Goal: Task Accomplishment & Management: Manage account settings

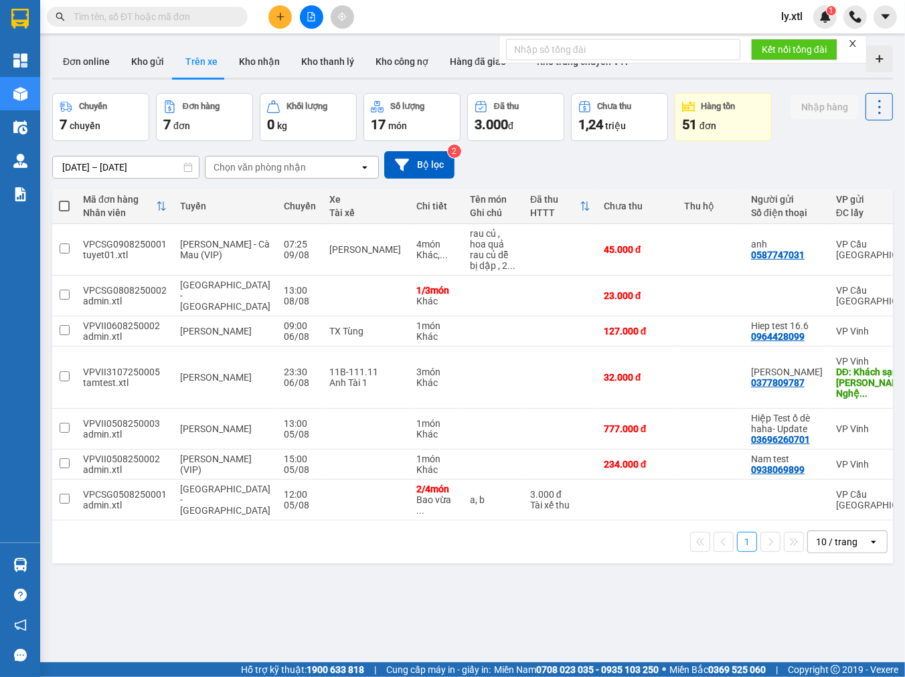
click at [129, 21] on input "text" at bounding box center [153, 16] width 158 height 15
paste input "ĐN2508110022"
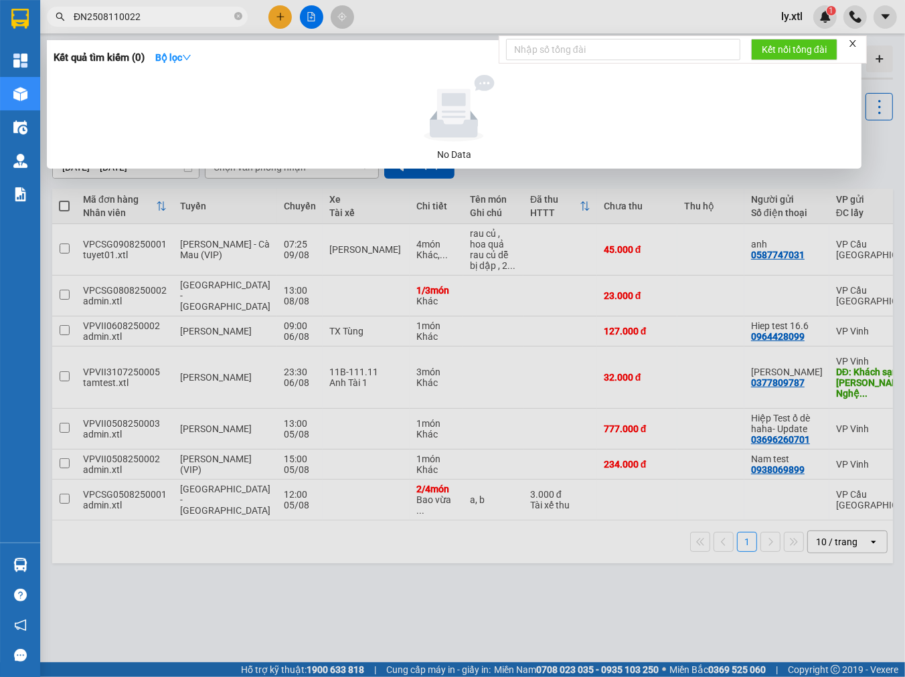
type input "ĐN2508110022"
click at [855, 43] on icon "close" at bounding box center [852, 43] width 9 height 9
click at [611, 19] on div at bounding box center [452, 338] width 905 height 677
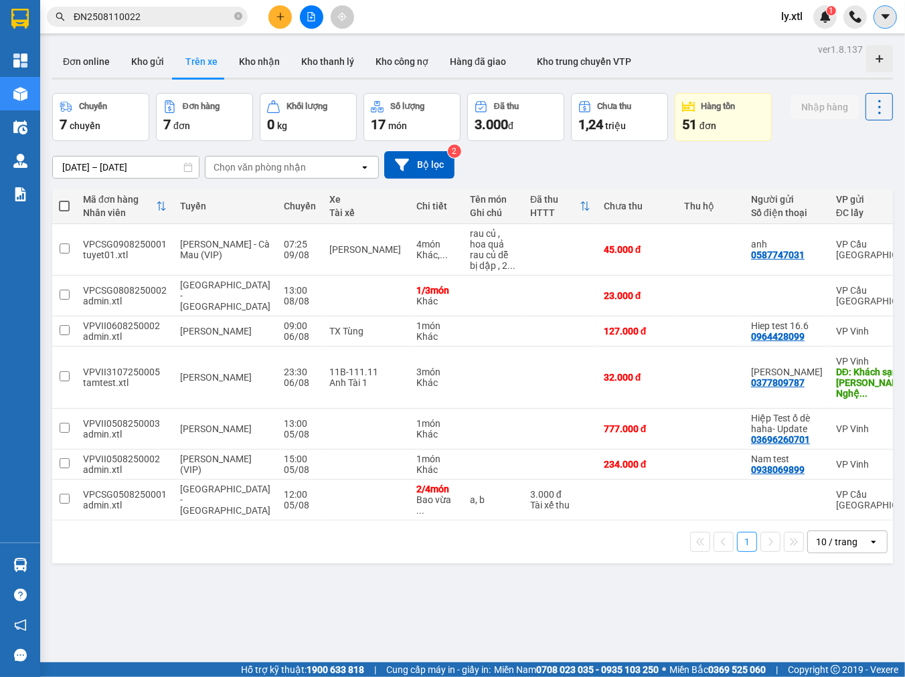
click at [881, 25] on button at bounding box center [884, 16] width 23 height 23
click at [794, 17] on span "ly.xtl" at bounding box center [791, 16] width 43 height 17
click at [805, 41] on span "Đăng xuất" at bounding box center [819, 41] width 56 height 15
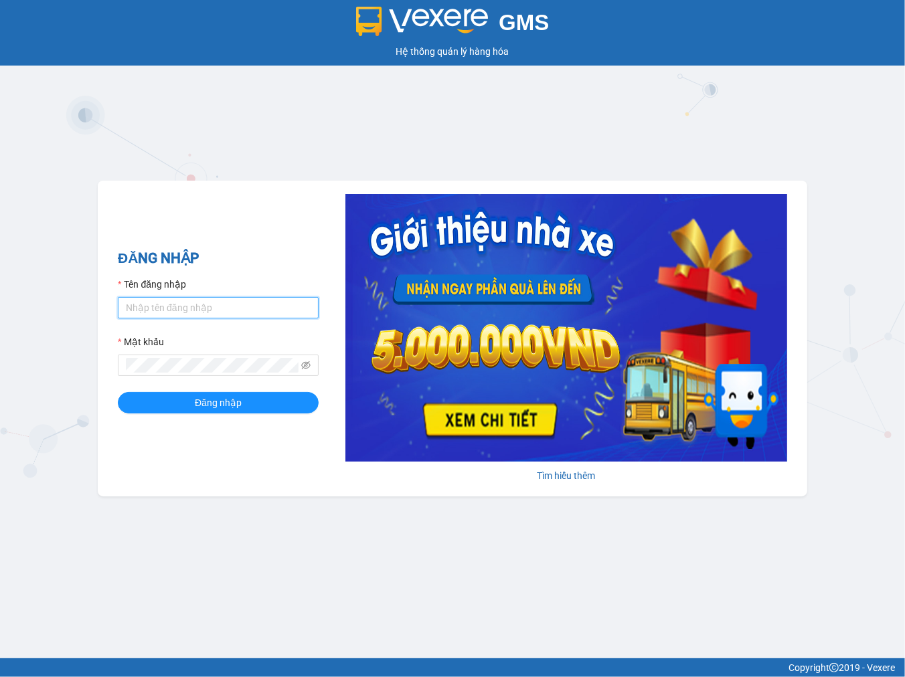
click at [270, 306] on input "Tên đăng nhập" at bounding box center [218, 307] width 201 height 21
type input "hoainam.vxr"
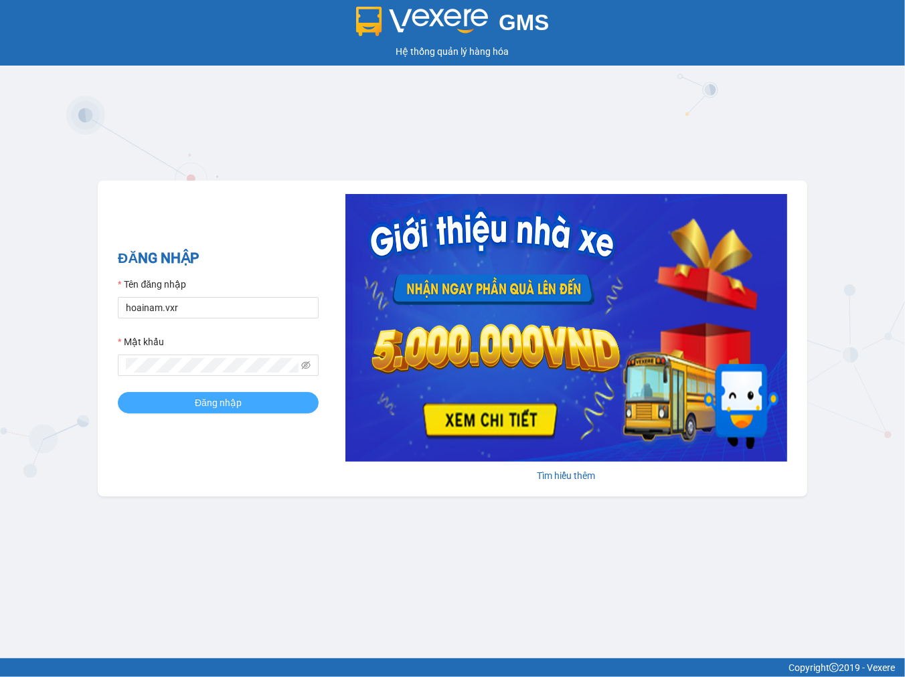
click at [264, 399] on button "Đăng nhập" at bounding box center [218, 402] width 201 height 21
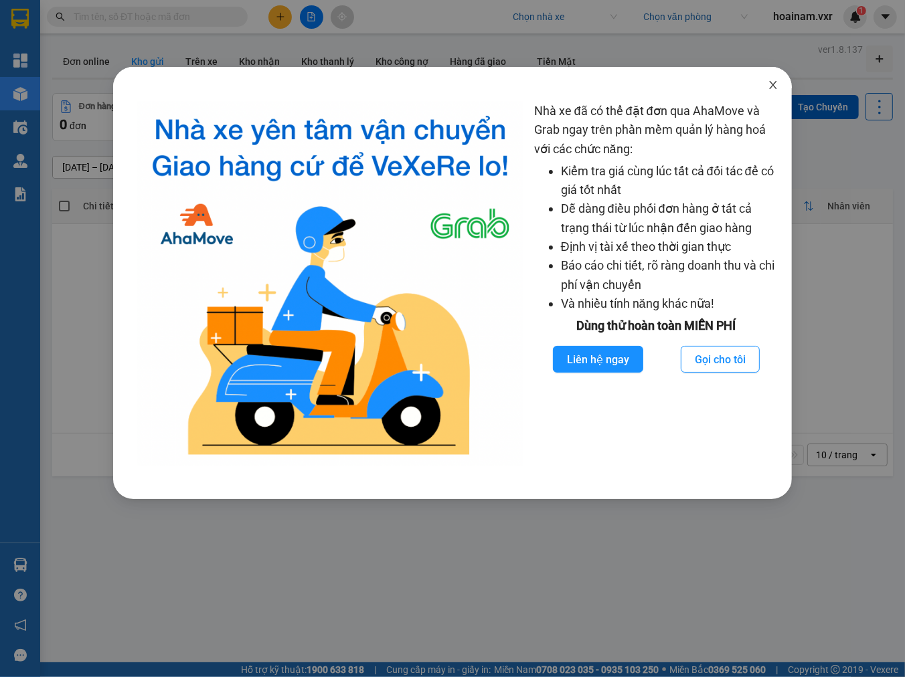
click at [768, 84] on icon "close" at bounding box center [773, 85] width 11 height 11
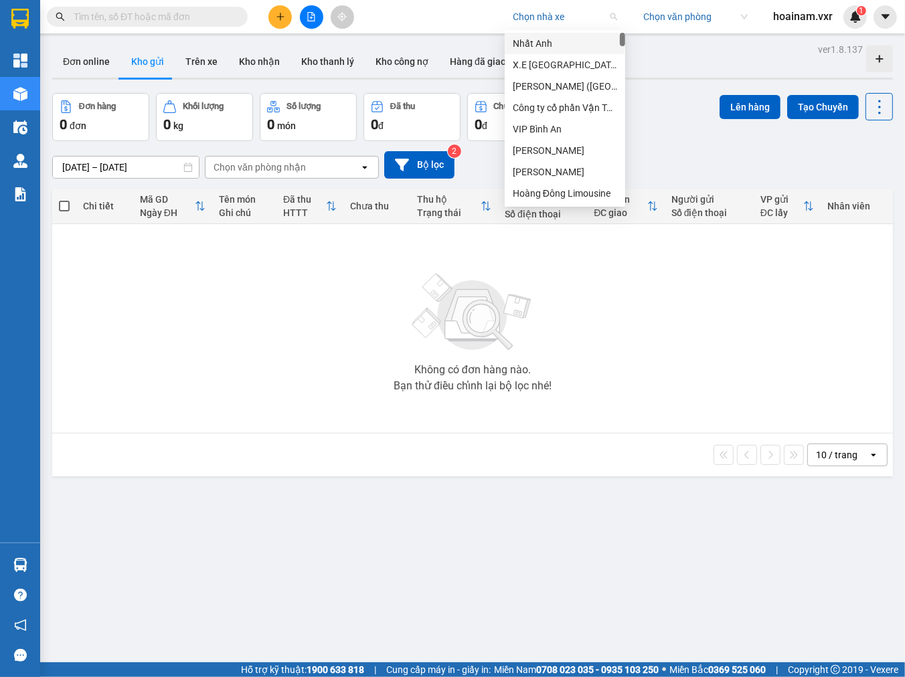
click at [535, 24] on input "search" at bounding box center [560, 17] width 95 height 20
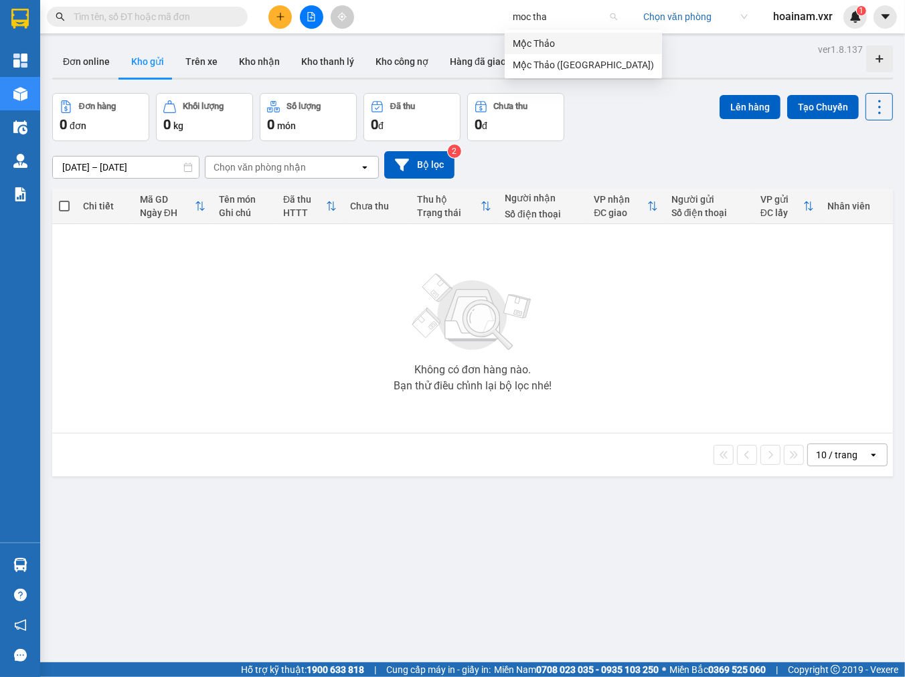
type input "moc thao"
click at [556, 42] on div "Mộc Thảo" at bounding box center [583, 43] width 141 height 15
click at [185, 16] on input "text" at bounding box center [153, 16] width 158 height 15
paste input "ĐN2508110022"
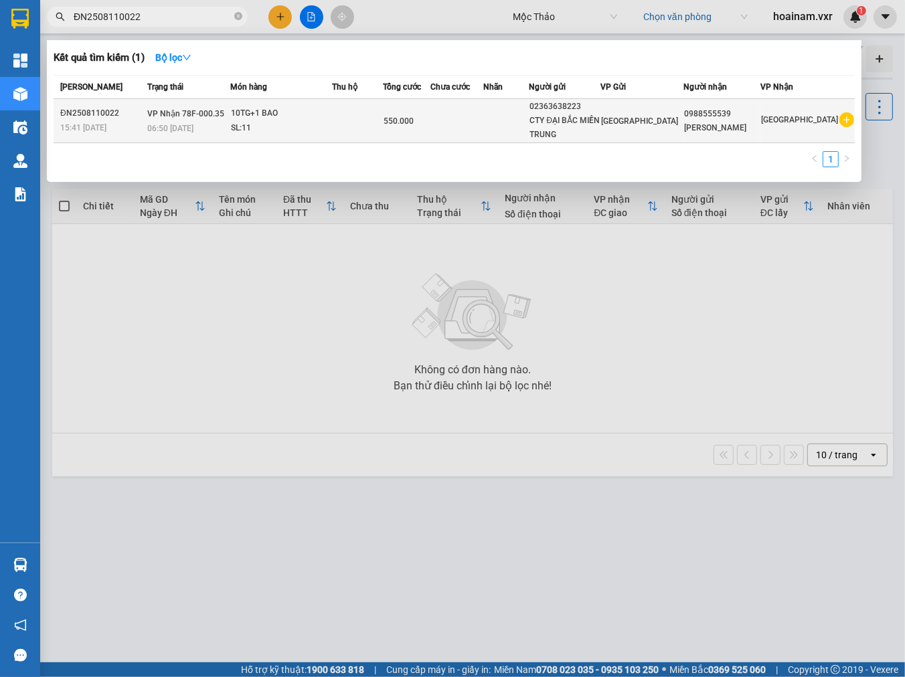
type input "ĐN2508110022"
click at [363, 110] on td at bounding box center [357, 121] width 51 height 44
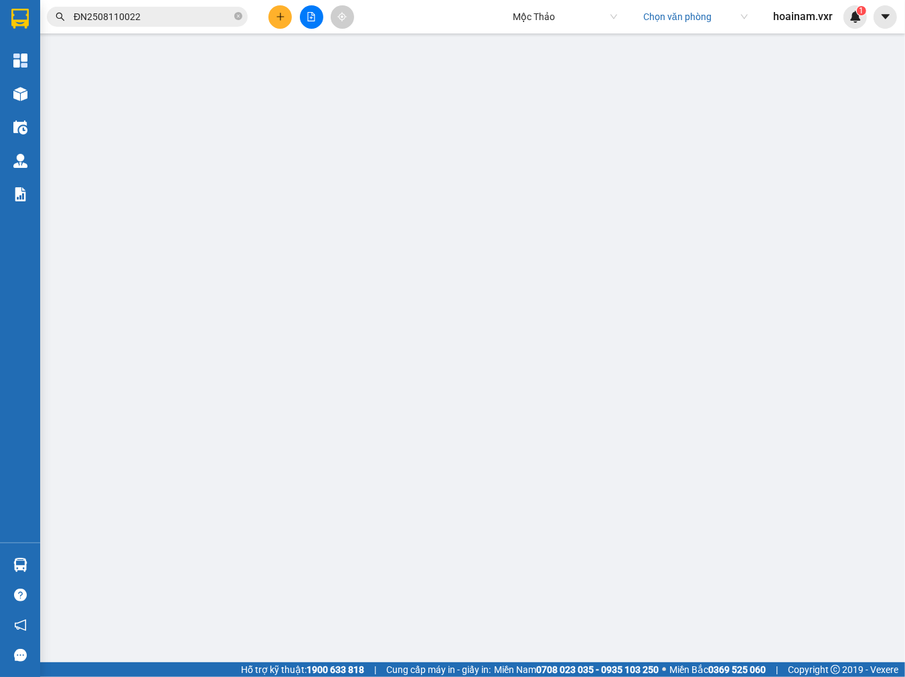
type input "02363638223"
type input "CTY ĐẠI BẮC MIỀN TRUNG"
type input "0988555539"
type input "MINH VŨ"
type input "0"
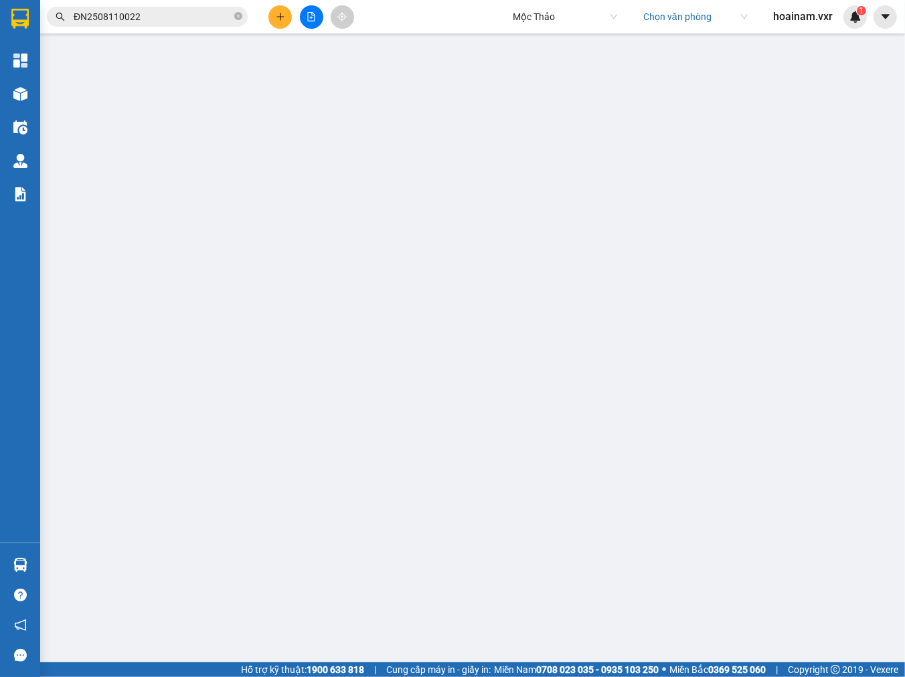
type input "550.000"
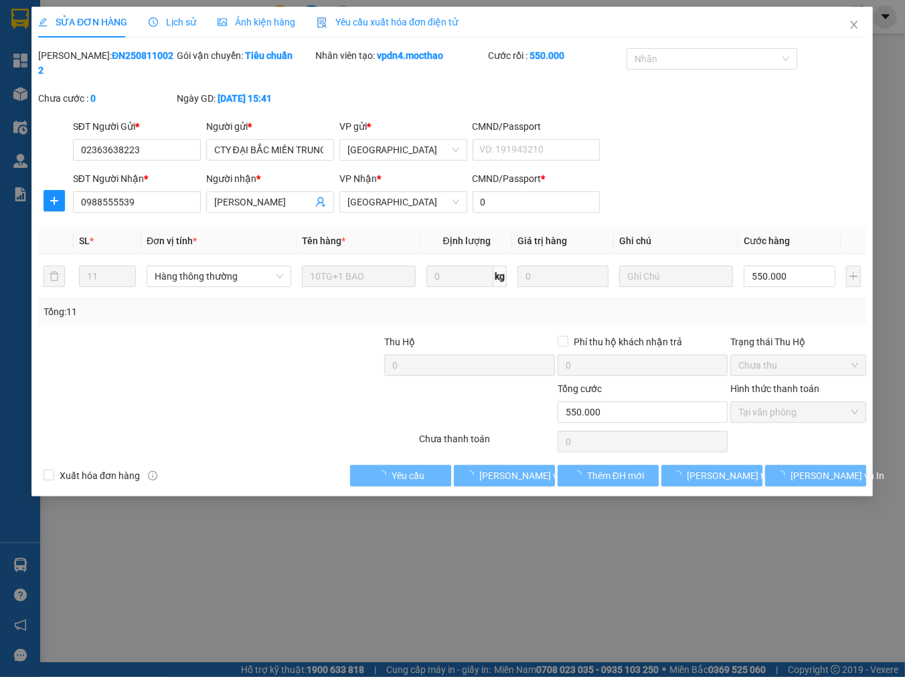
checkbox input "true"
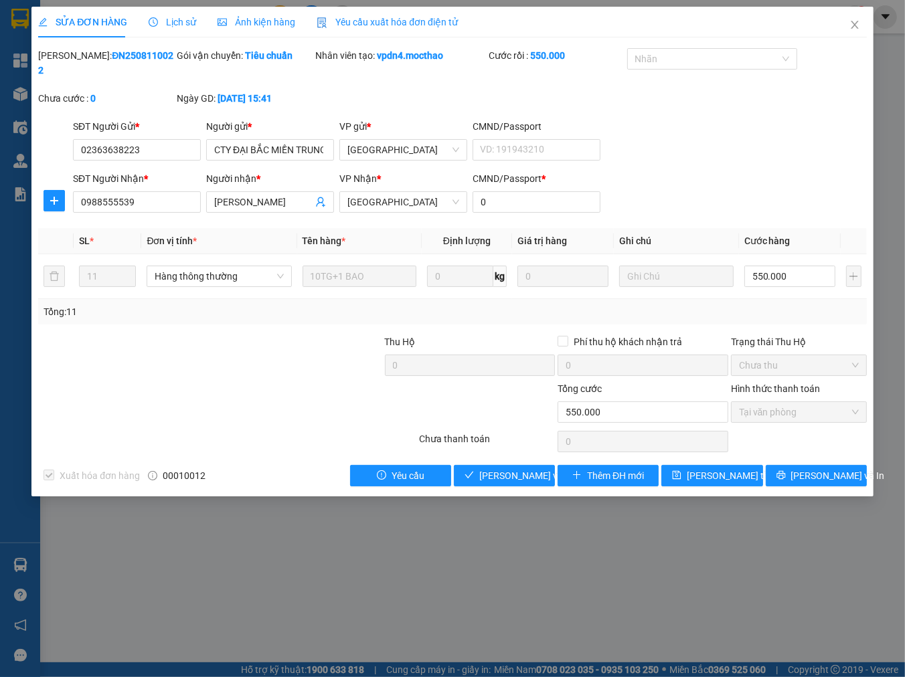
click at [424, 21] on span "Yêu cầu xuất hóa đơn điện tử" at bounding box center [387, 22] width 141 height 11
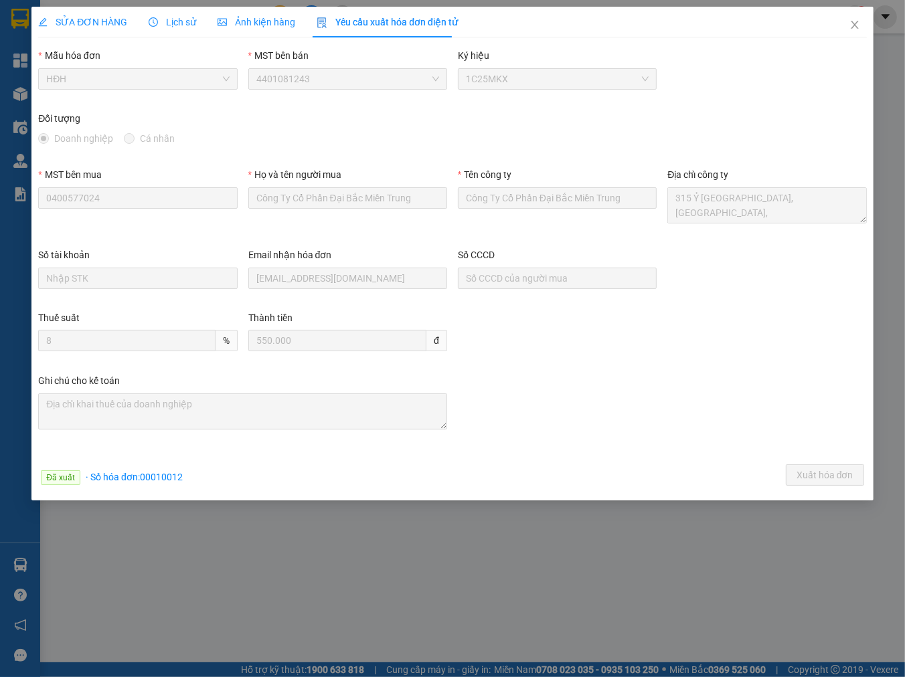
click at [94, 23] on span "SỬA ĐƠN HÀNG" at bounding box center [82, 22] width 89 height 11
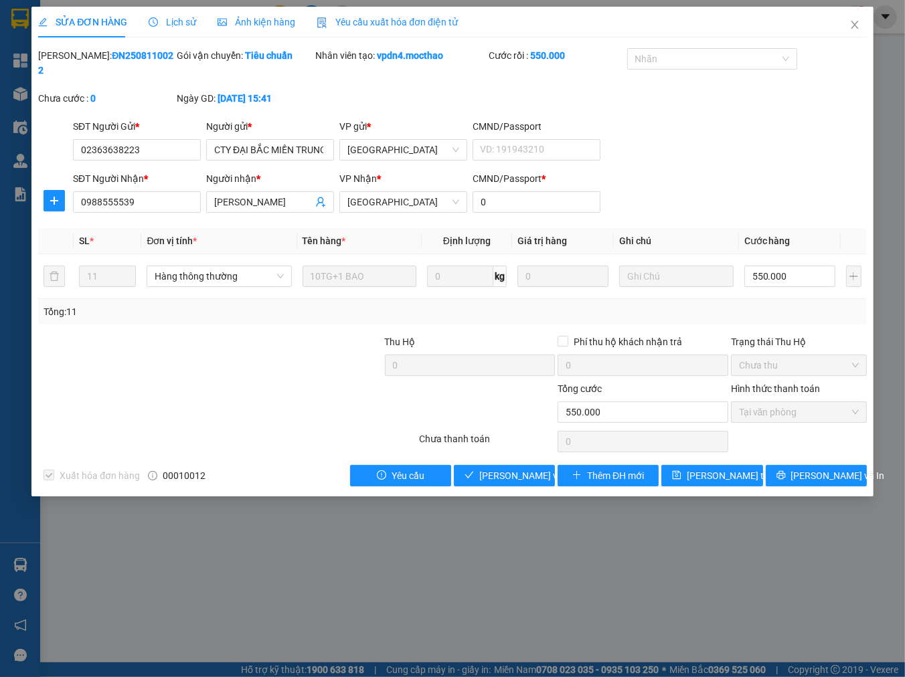
click at [419, 24] on span "Yêu cầu xuất hóa đơn điện tử" at bounding box center [387, 22] width 141 height 11
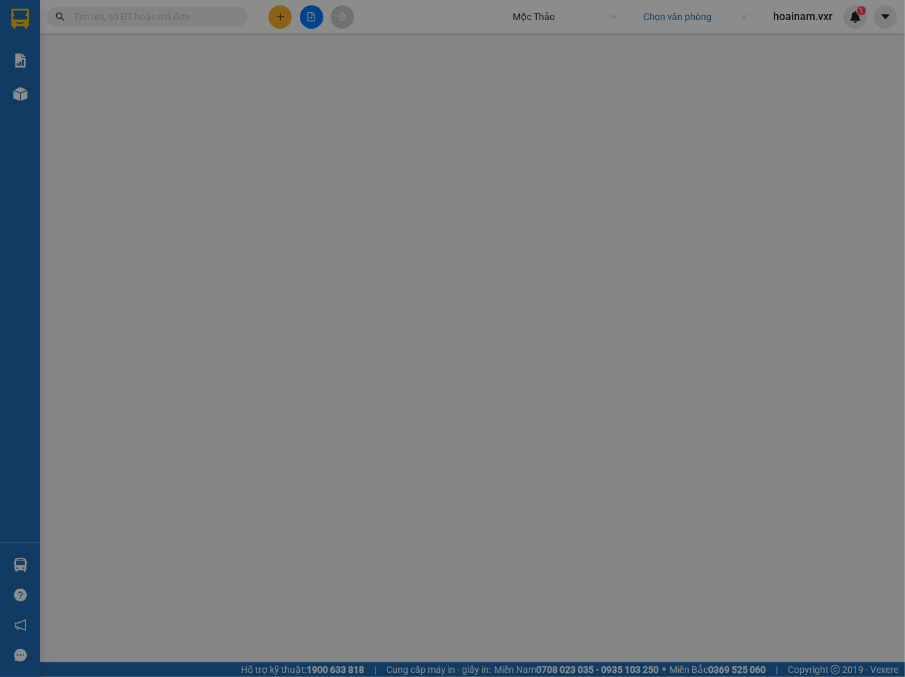
type input "CTY ĐẠI BẮC MIỀN TRUNG"
type input "550.000"
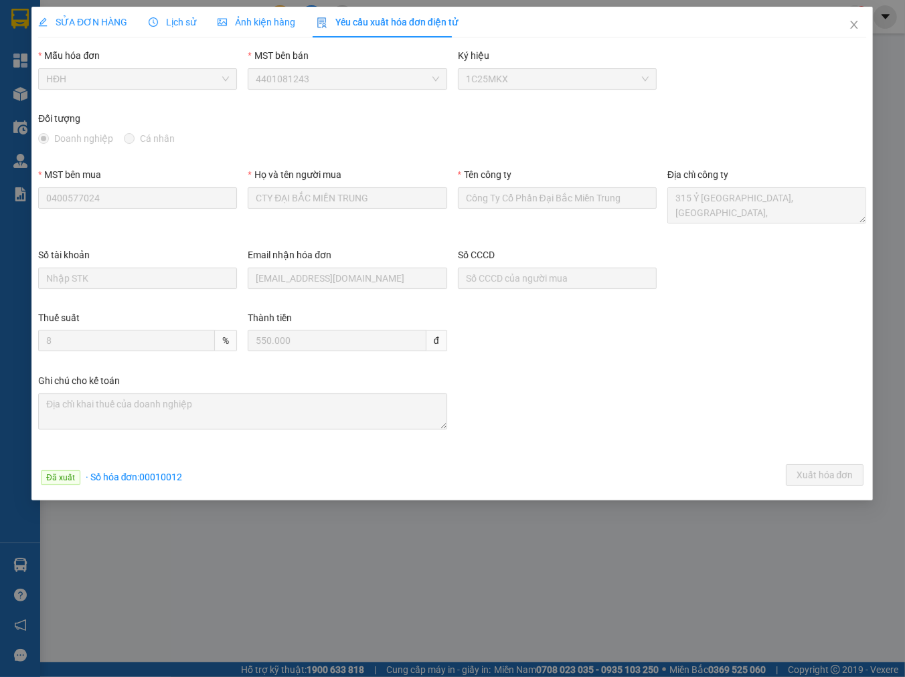
radio input "true"
radio input "false"
type input "0400577024"
type input "Công Ty Cổ Phần Đại Bắc Miền Trung"
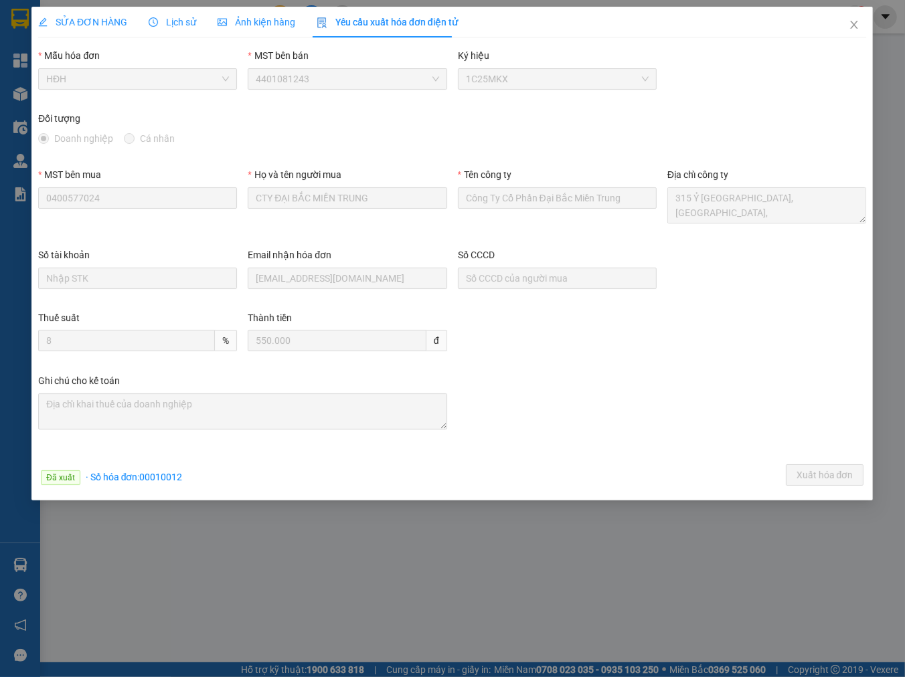
type input "[EMAIL_ADDRESS][DOMAIN_NAME]"
type input "8"
